Goal: Task Accomplishment & Management: Manage account settings

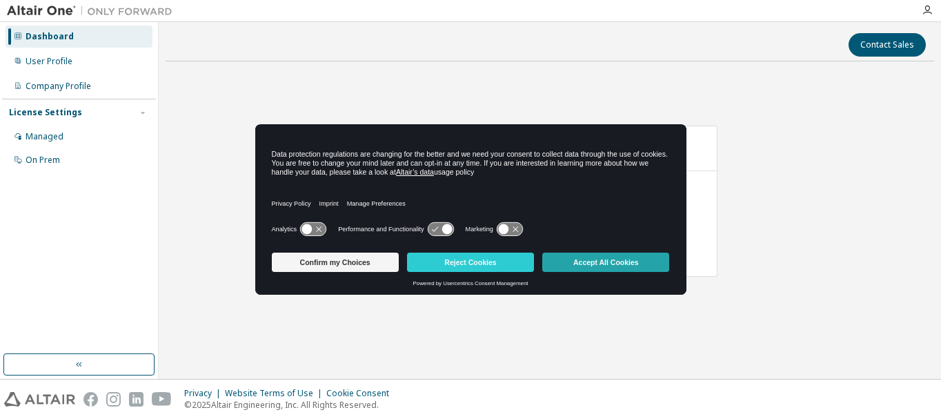
click at [624, 268] on button "Accept All Cookies" at bounding box center [605, 262] width 127 height 19
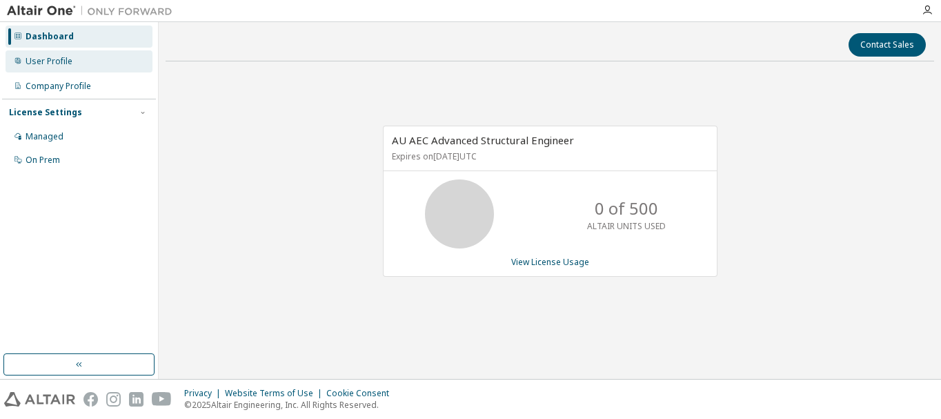
click at [71, 67] on div "User Profile" at bounding box center [79, 61] width 147 height 22
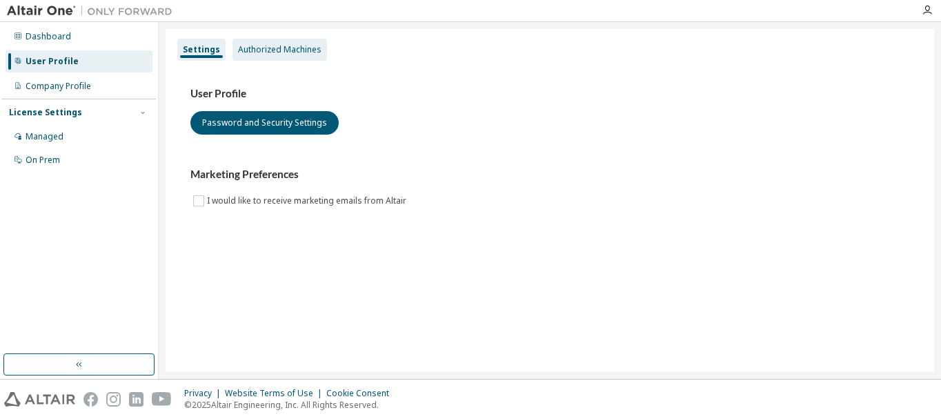
click at [253, 55] on div "Authorized Machines" at bounding box center [279, 49] width 83 height 11
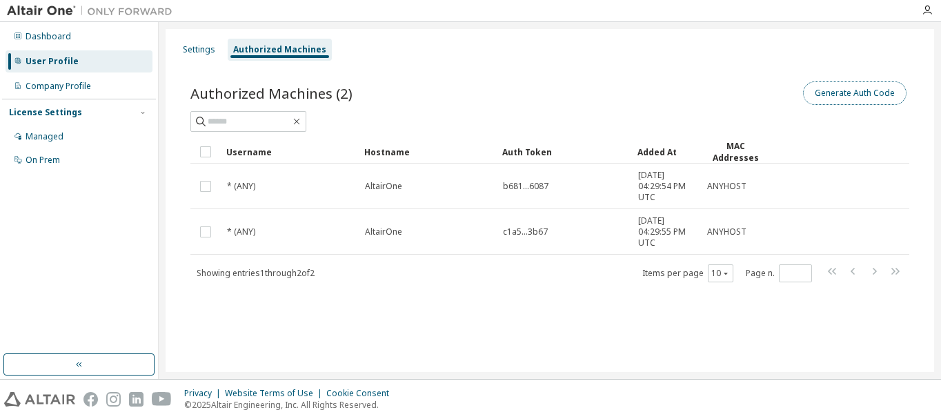
click at [863, 92] on button "Generate Auth Code" at bounding box center [855, 92] width 104 height 23
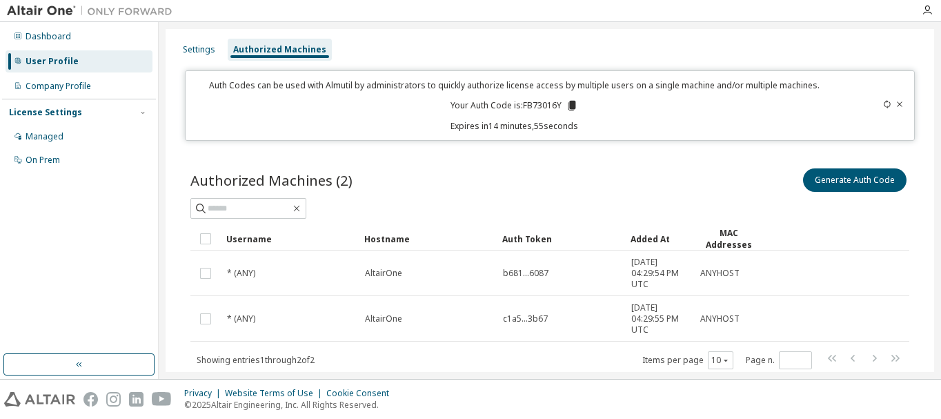
click at [540, 108] on p "Your Auth Code is: FB73016Y" at bounding box center [515, 105] width 128 height 12
copy p "FB73016Y"
